Goal: Information Seeking & Learning: Learn about a topic

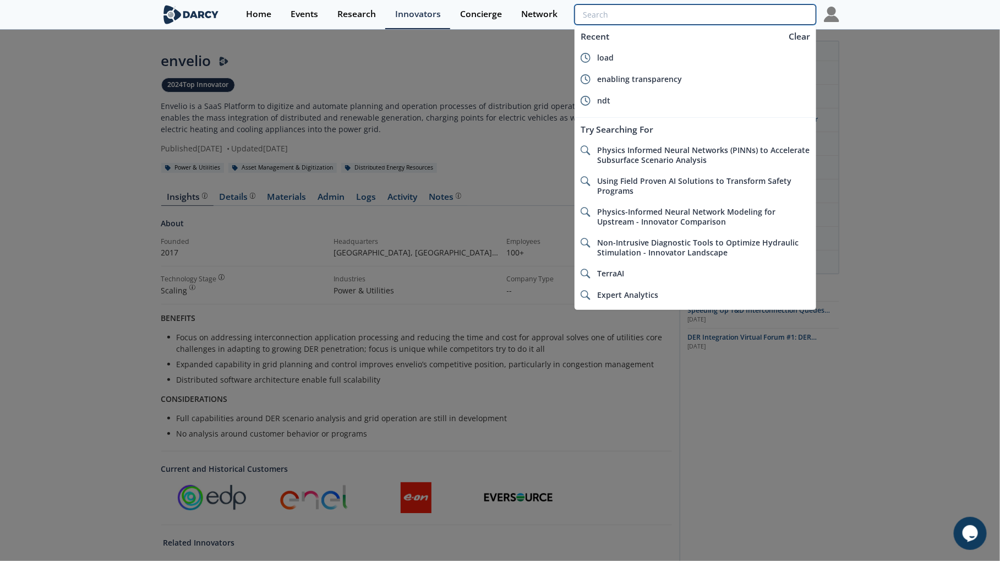
click at [736, 17] on input "search" at bounding box center [695, 14] width 241 height 20
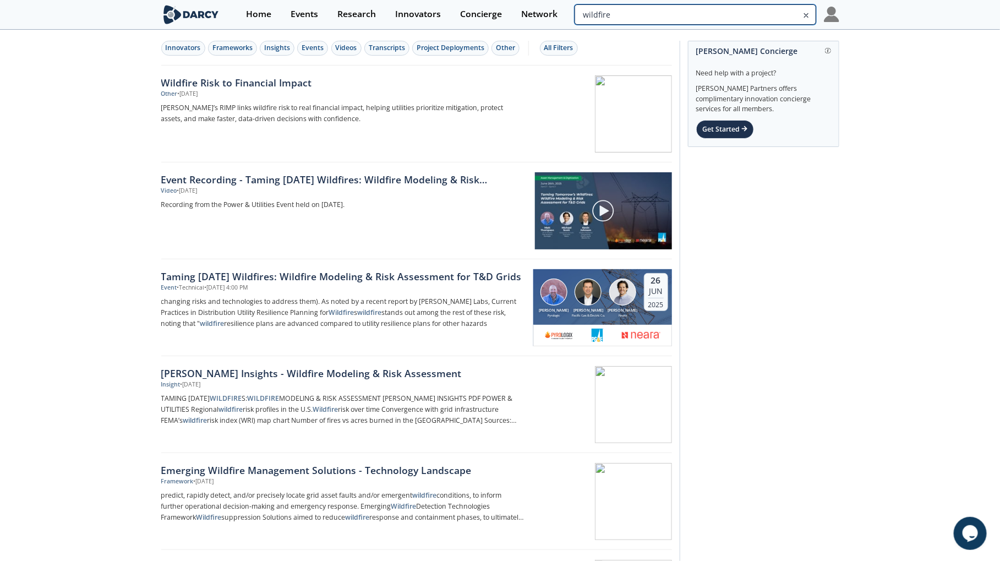
click at [763, 17] on input "wildfire" at bounding box center [695, 14] width 241 height 20
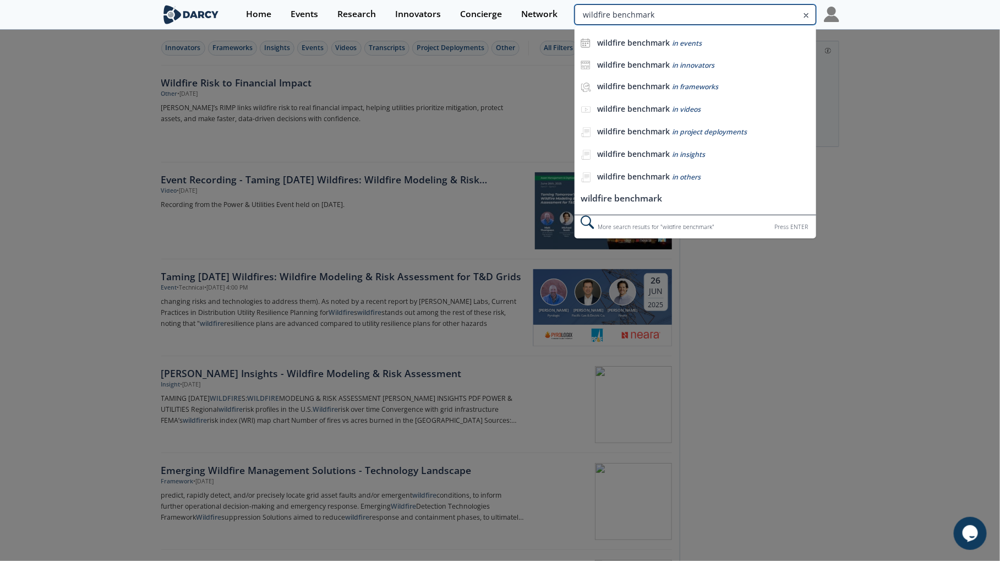
type input "wildfire benchmark"
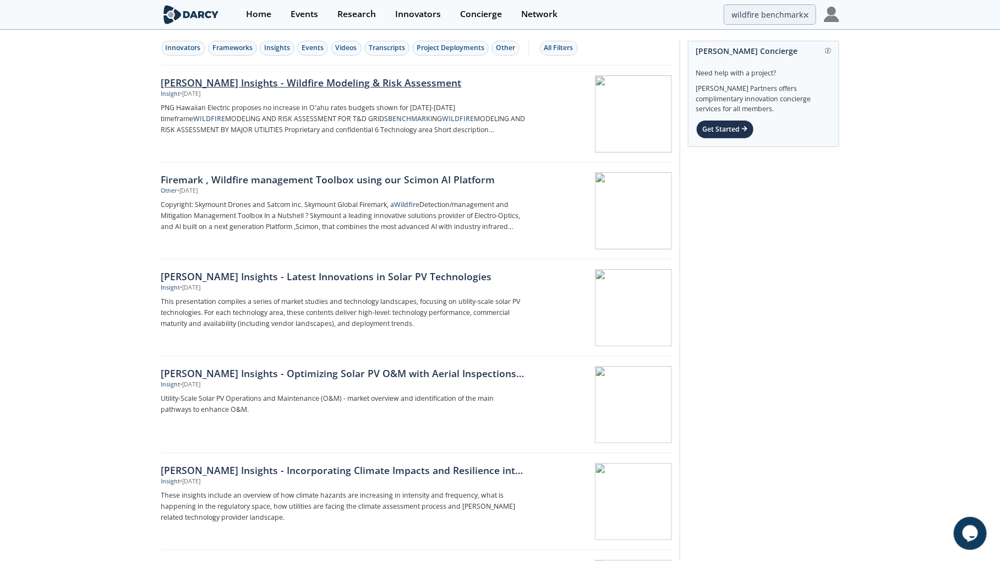
click at [398, 80] on div "[PERSON_NAME] Insights - Wildfire Modeling & Risk Assessment" at bounding box center [343, 82] width 364 height 14
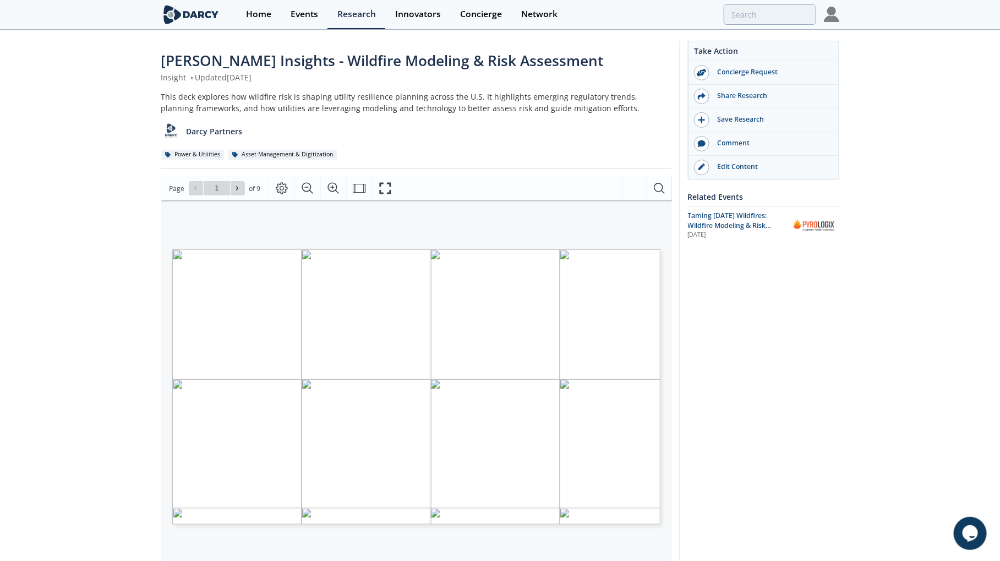
click at [471, 398] on span "Page 1" at bounding box center [646, 521] width 925 height 519
type input "4"
type input "1"
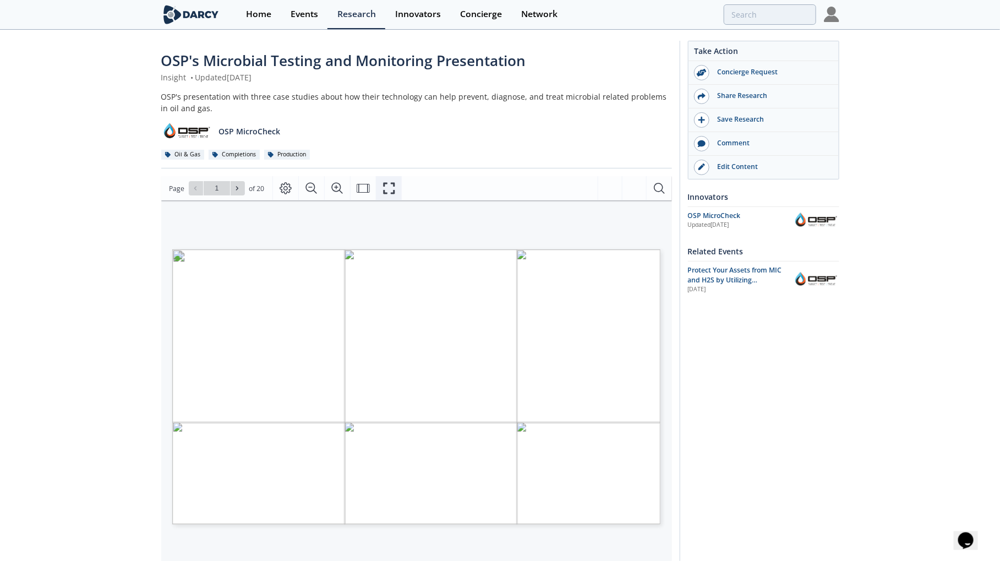
click at [390, 186] on icon "Fullscreen" at bounding box center [388, 188] width 13 height 13
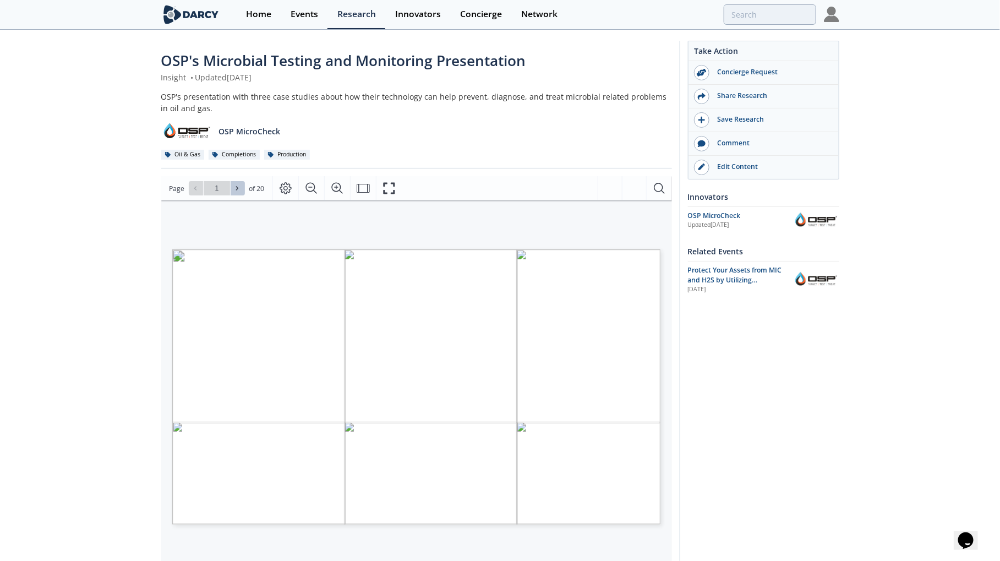
click at [241, 184] on span at bounding box center [238, 188] width 8 height 8
type input "3"
click at [241, 184] on span at bounding box center [238, 188] width 8 height 8
type input "4"
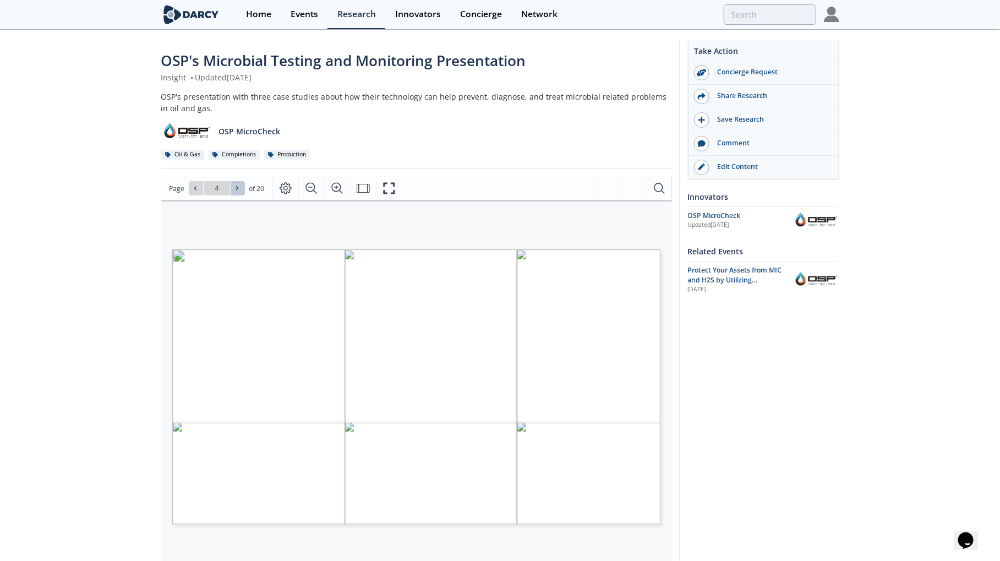
click at [241, 184] on span at bounding box center [238, 188] width 8 height 8
type input "6"
